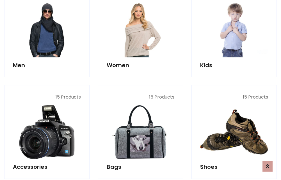
scroll to position [407, 0]
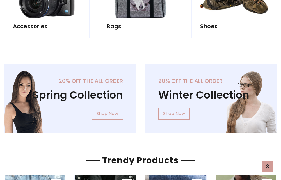
click at [141, 97] on div "20% off the all order Winter Collection Shop Now" at bounding box center [211, 103] width 141 height 78
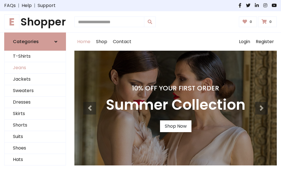
click at [35, 68] on link "Jeans" at bounding box center [34, 68] width 61 height 12
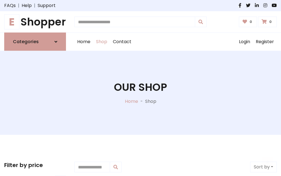
scroll to position [177, 0]
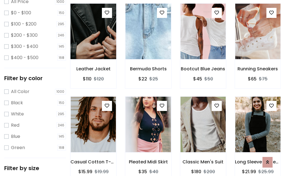
click at [93, 44] on img at bounding box center [93, 31] width 54 height 135
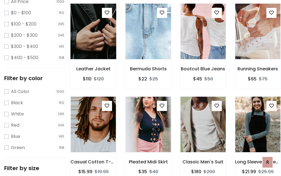
scroll to position [165, 0]
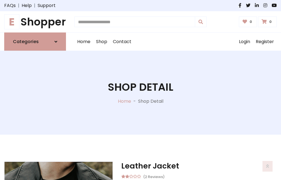
scroll to position [60, 0]
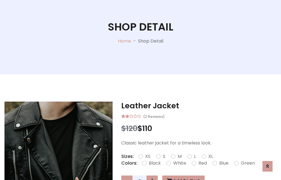
click at [202, 164] on label "Red" at bounding box center [202, 163] width 8 height 7
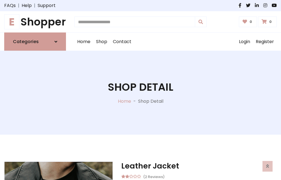
scroll to position [60, 0]
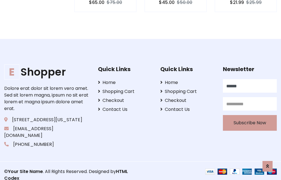
scroll to position [546, 0]
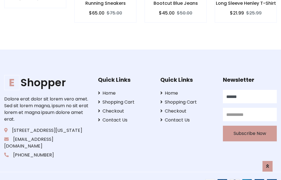
type input "******"
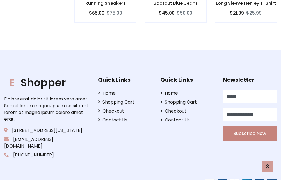
type input "**********"
click at [249, 127] on button "Subscribe Now" at bounding box center [250, 134] width 54 height 16
